Goal: Task Accomplishment & Management: Manage account settings

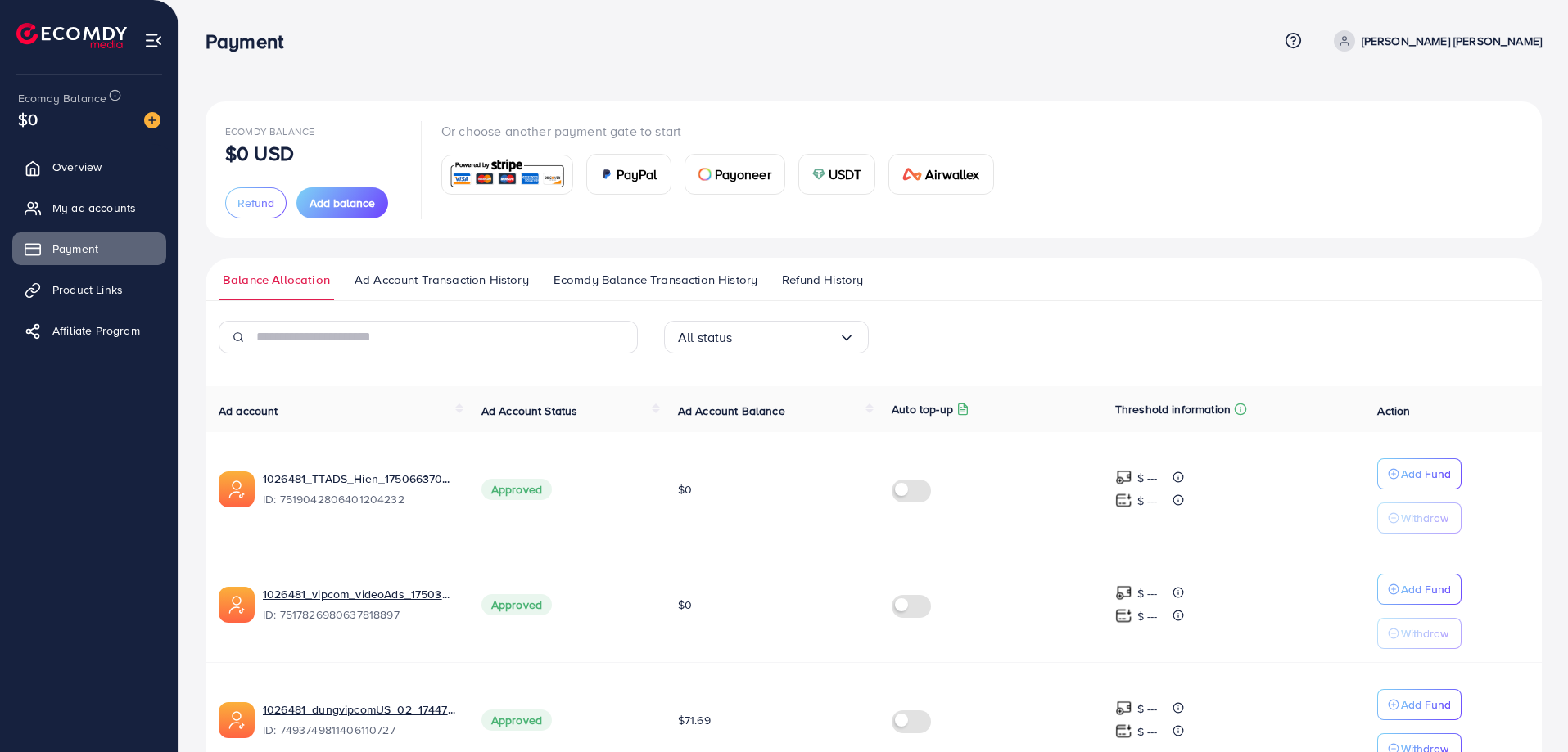
scroll to position [80, 0]
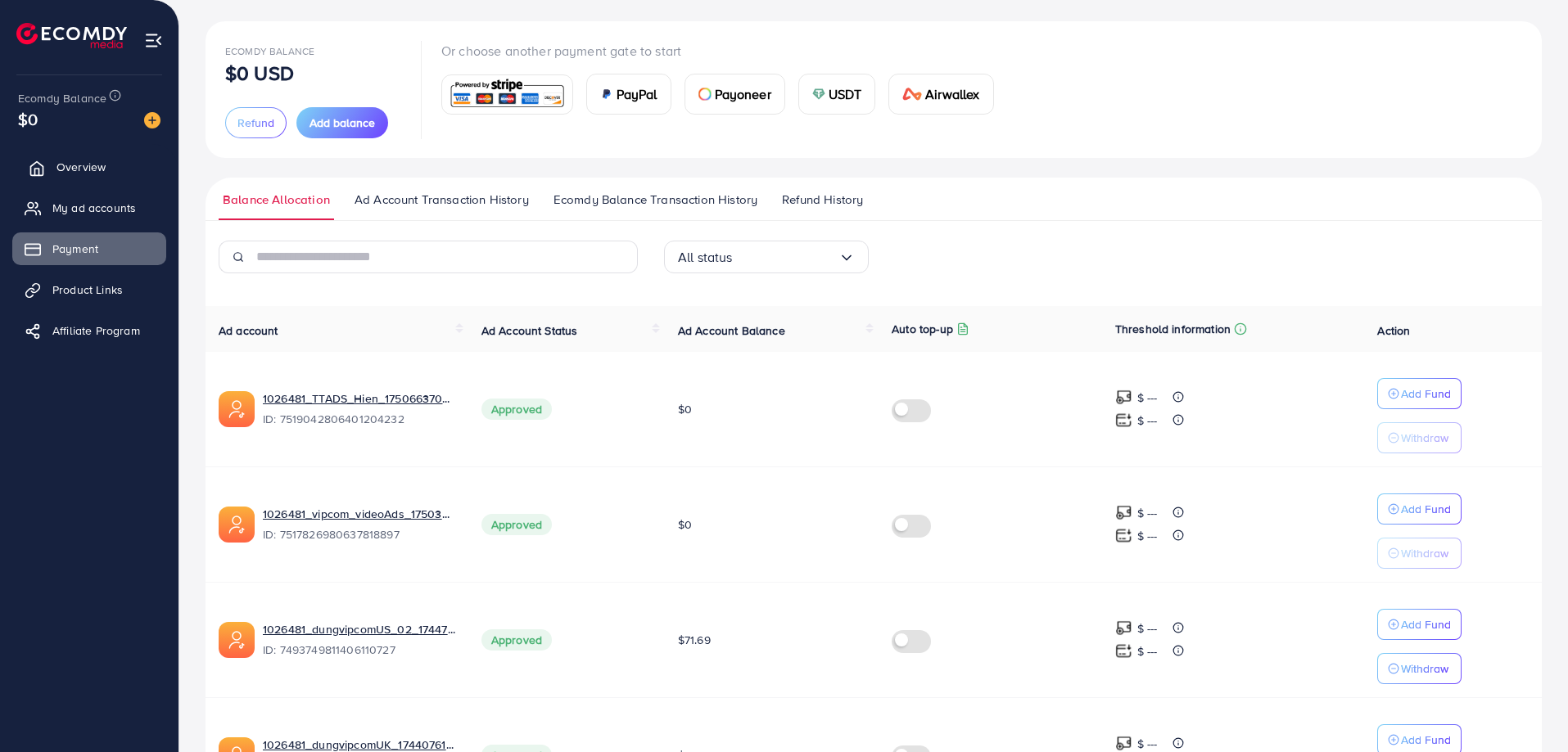
click at [90, 171] on span "Overview" at bounding box center [81, 167] width 49 height 17
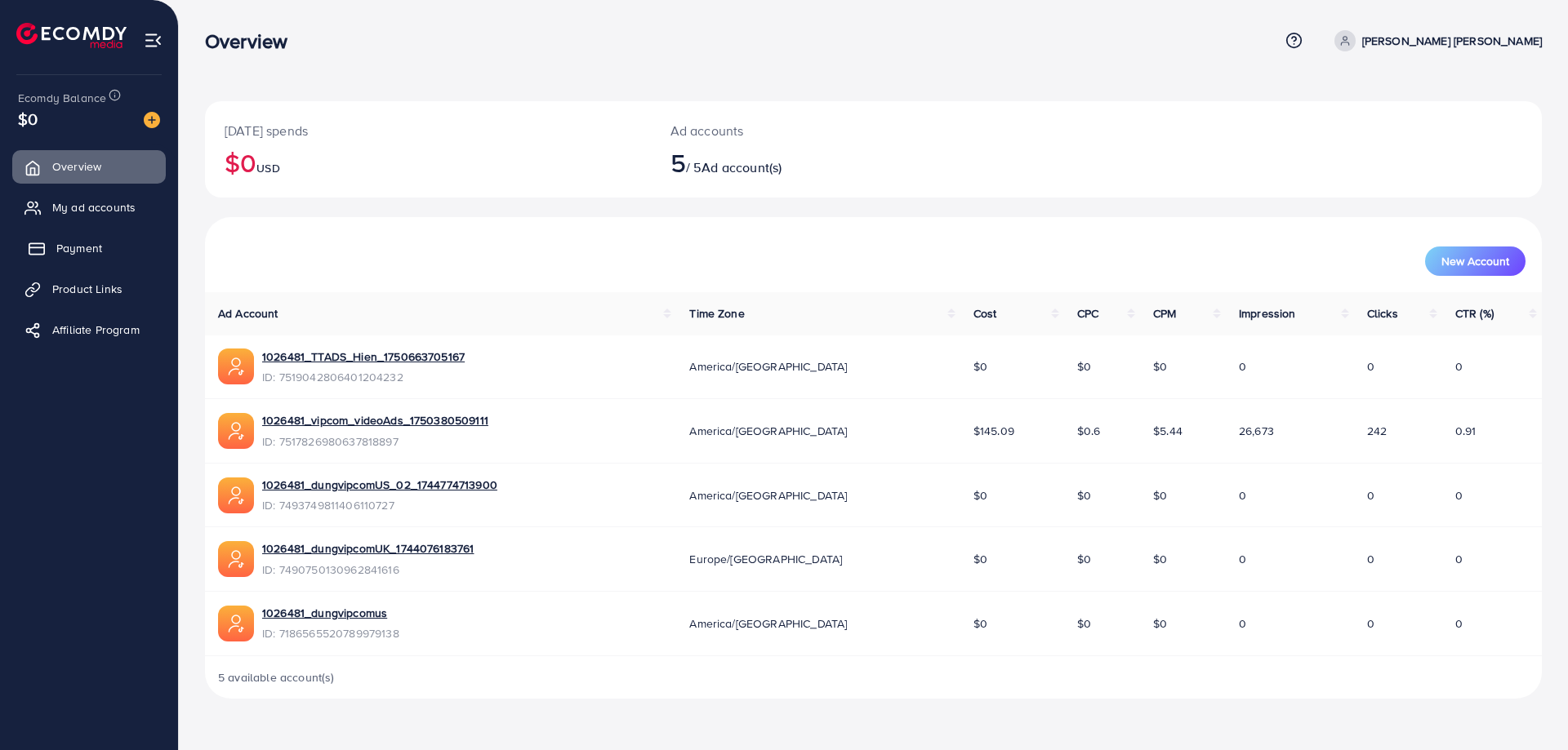
click at [89, 245] on span "Payment" at bounding box center [79, 248] width 46 height 17
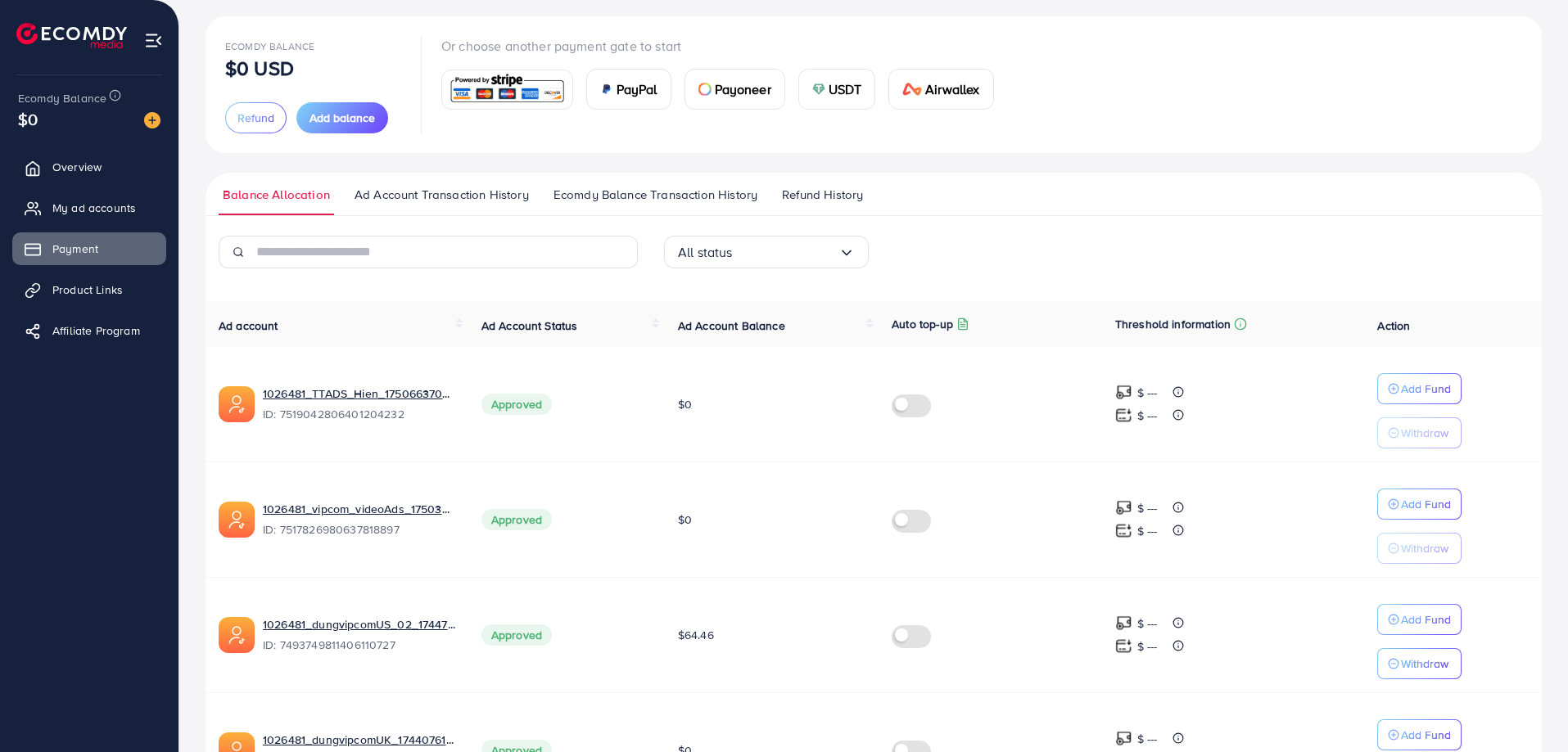
scroll to position [80, 0]
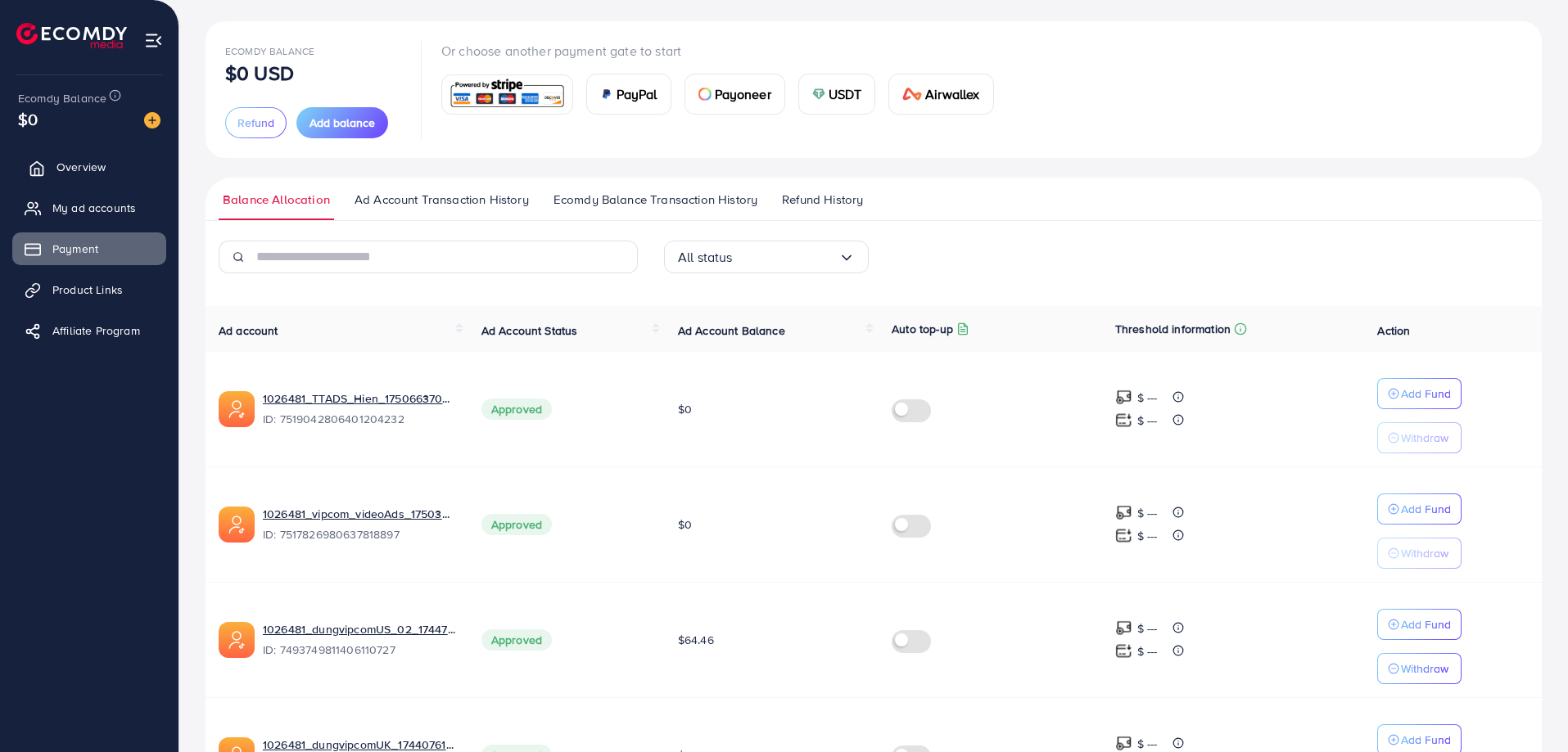
click at [82, 168] on span "Overview" at bounding box center [81, 167] width 49 height 17
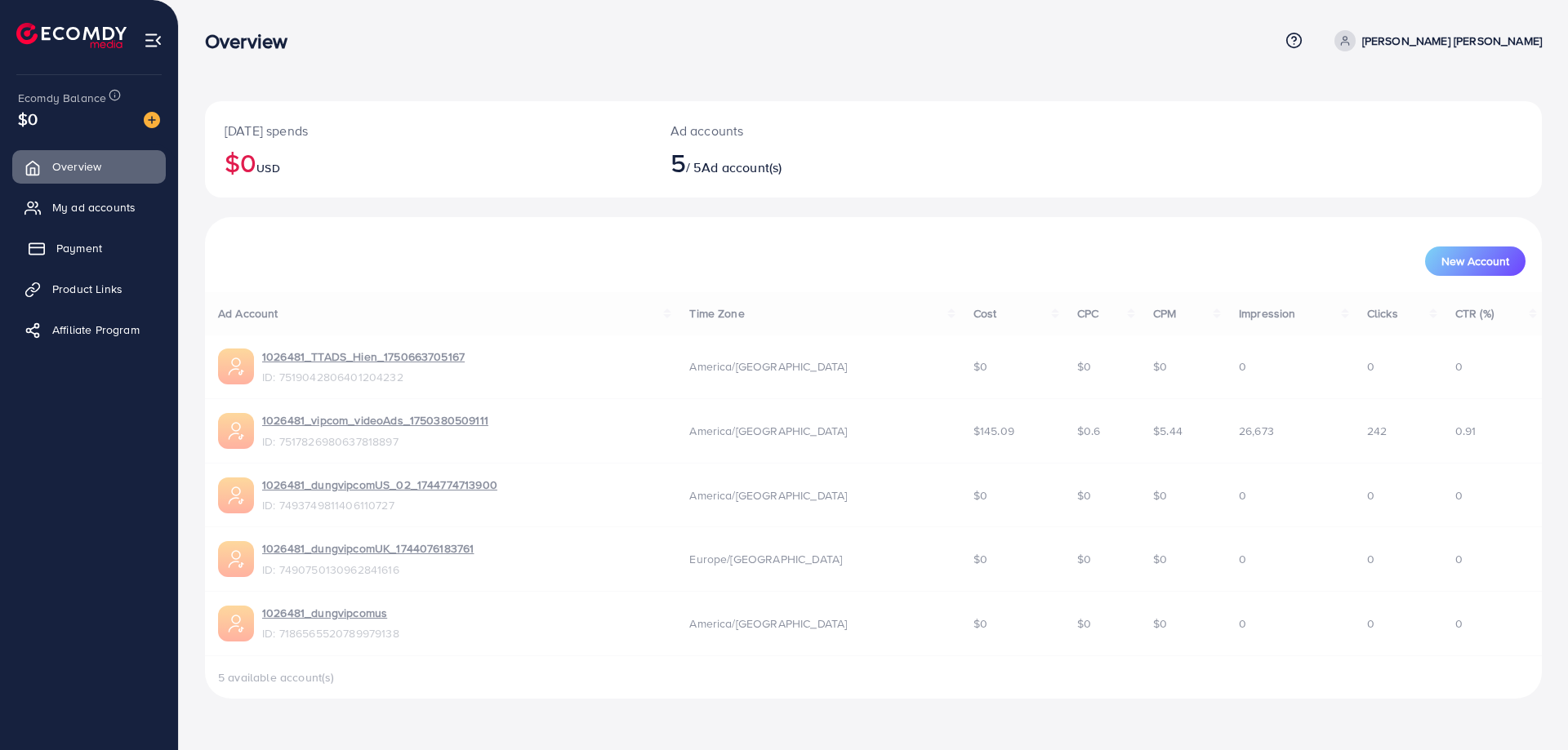
click at [81, 247] on span "Payment" at bounding box center [79, 248] width 46 height 17
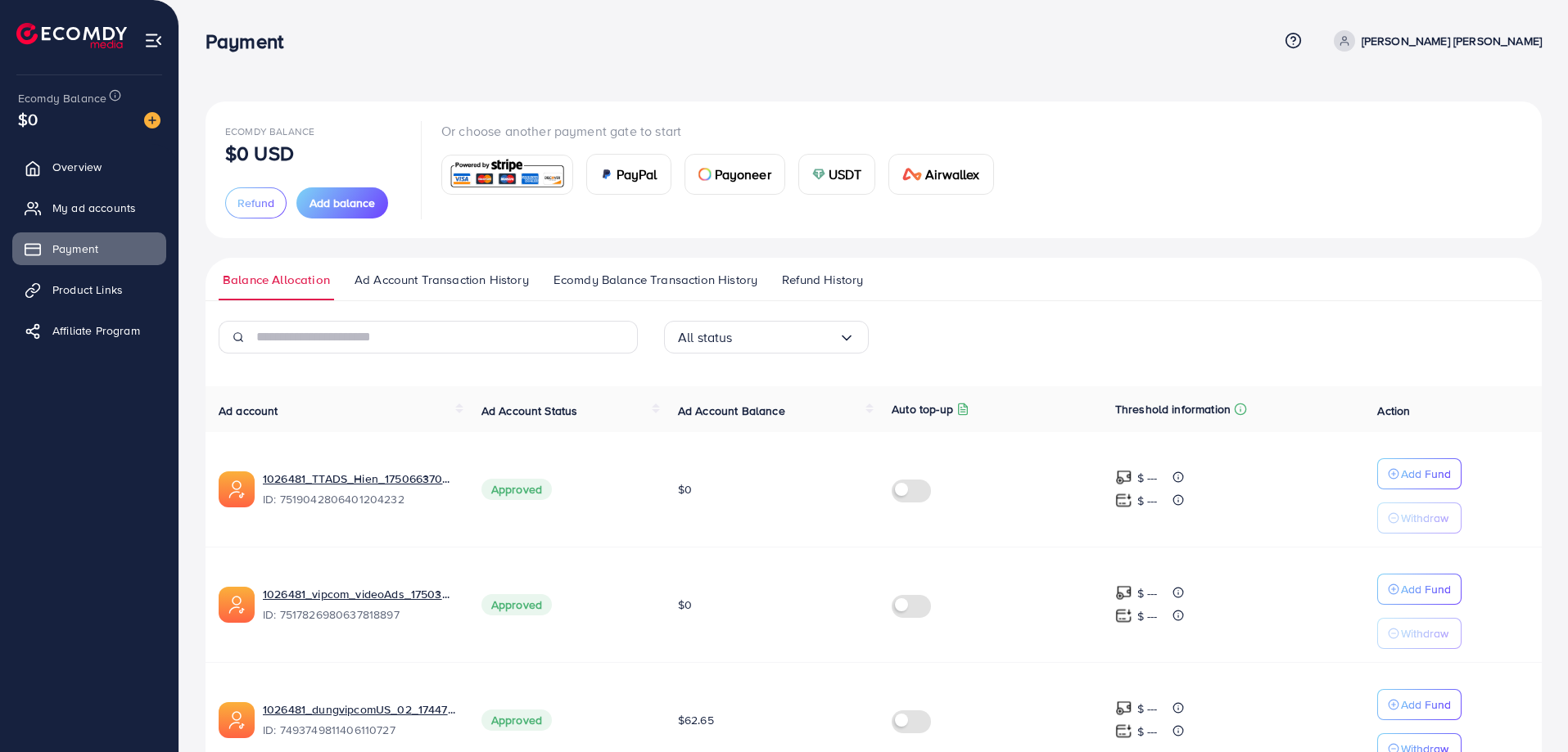
click at [1294, 131] on div "Ecomdy Balance $0 USD Refund Add balance Or choose another payment gate to star…" at bounding box center [874, 169] width 1297 height 97
